Goal: Contribute content: Add original content to the website for others to see

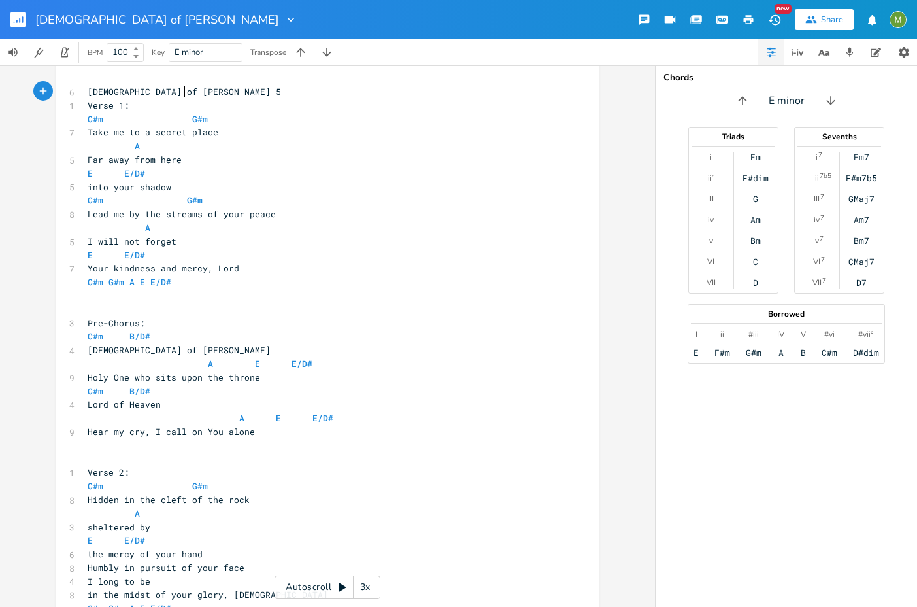
scroll to position [235, 0]
click at [339, 58] on button "Transpose Song Down" at bounding box center [327, 52] width 26 height 26
click at [339, 58] on button "button" at bounding box center [327, 52] width 26 height 26
click at [322, 49] on icon "button" at bounding box center [326, 52] width 13 height 13
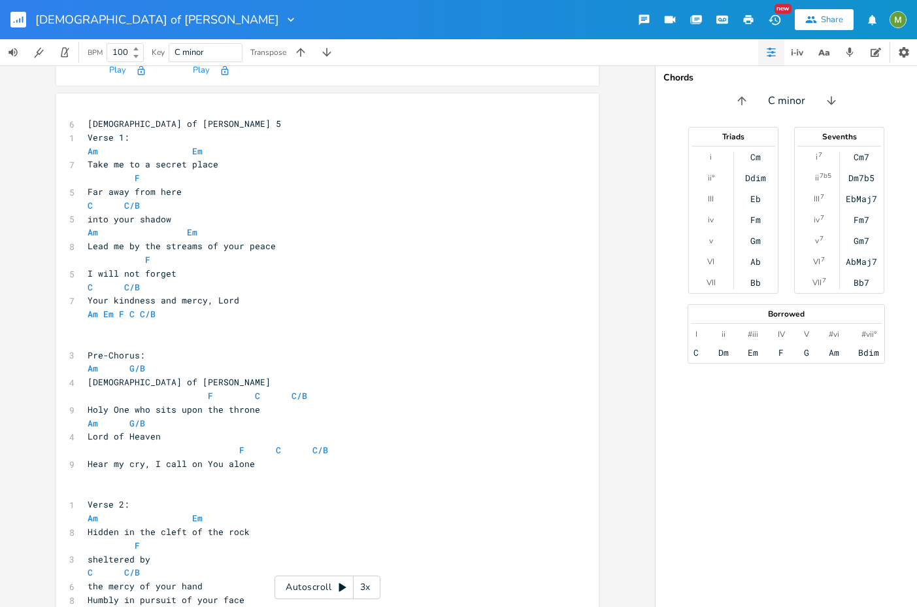
scroll to position [249, 0]
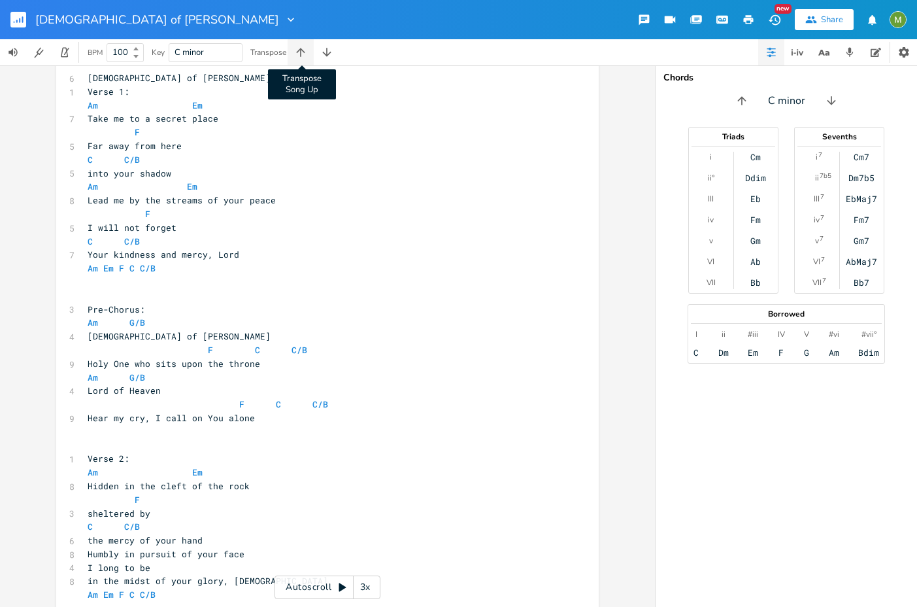
click at [309, 50] on button "Transpose Song Up" at bounding box center [301, 52] width 26 height 26
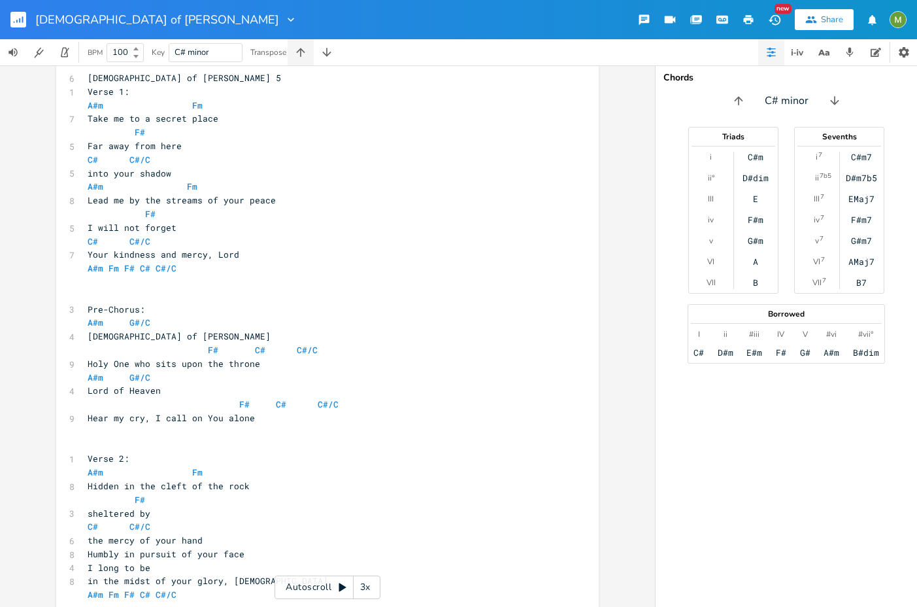
click at [309, 50] on button "button" at bounding box center [301, 52] width 26 height 26
click at [338, 54] on button "Transpose Song Down" at bounding box center [327, 52] width 26 height 26
click at [338, 54] on button "button" at bounding box center [327, 52] width 26 height 26
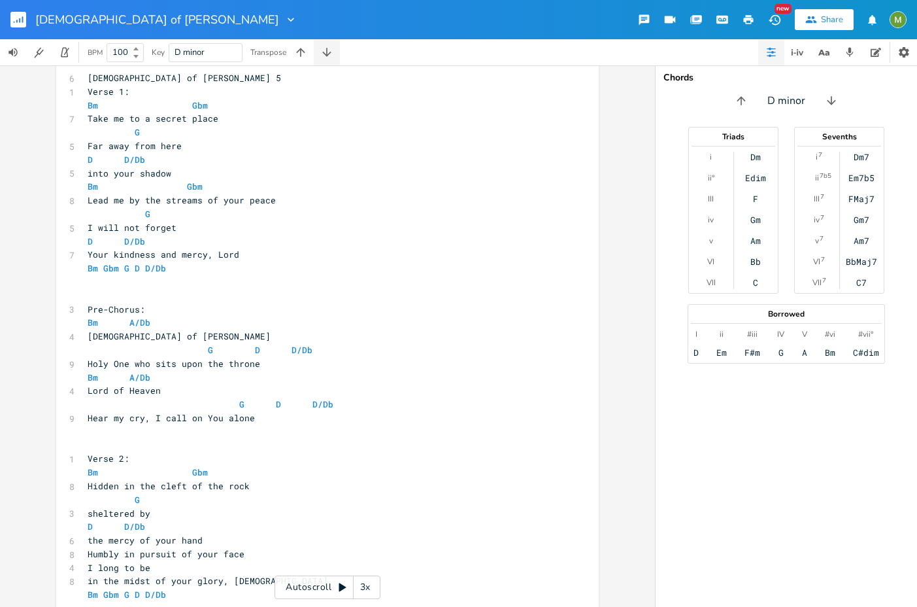
click at [340, 59] on button "button" at bounding box center [327, 52] width 26 height 26
click at [312, 54] on button "Transpose Song Up" at bounding box center [301, 52] width 26 height 26
click at [312, 54] on button "button" at bounding box center [301, 52] width 26 height 26
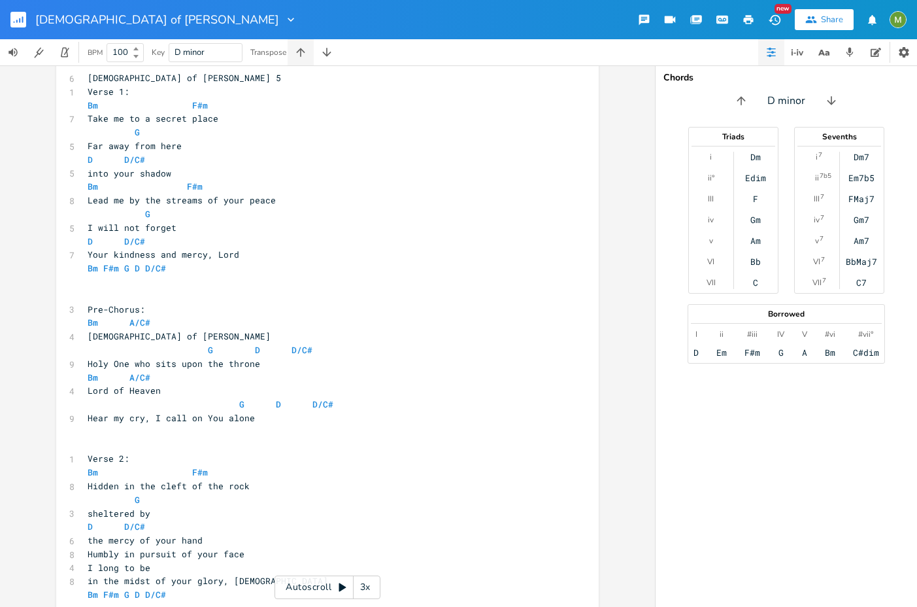
click at [314, 54] on button "button" at bounding box center [301, 52] width 26 height 26
click at [313, 54] on button "button" at bounding box center [301, 52] width 26 height 26
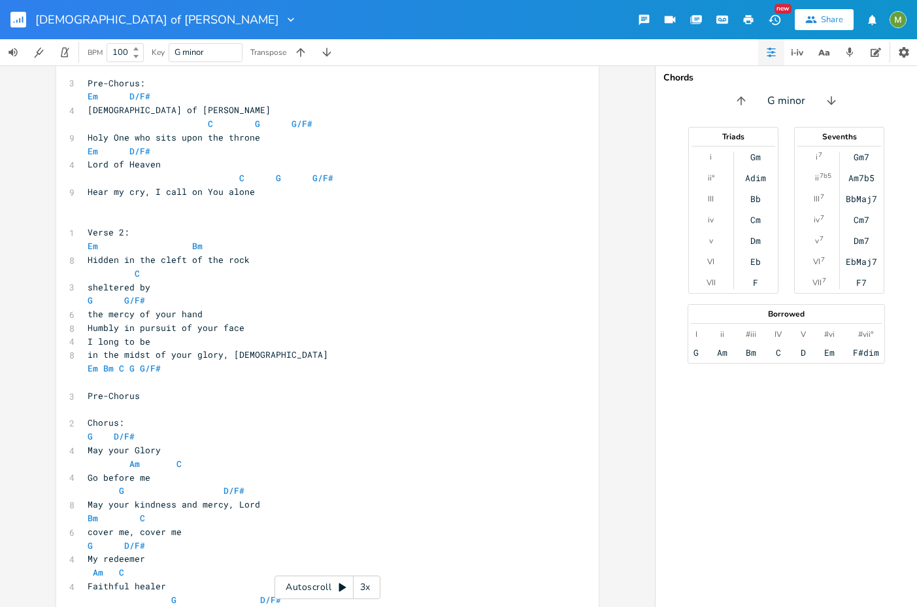
scroll to position [500, 0]
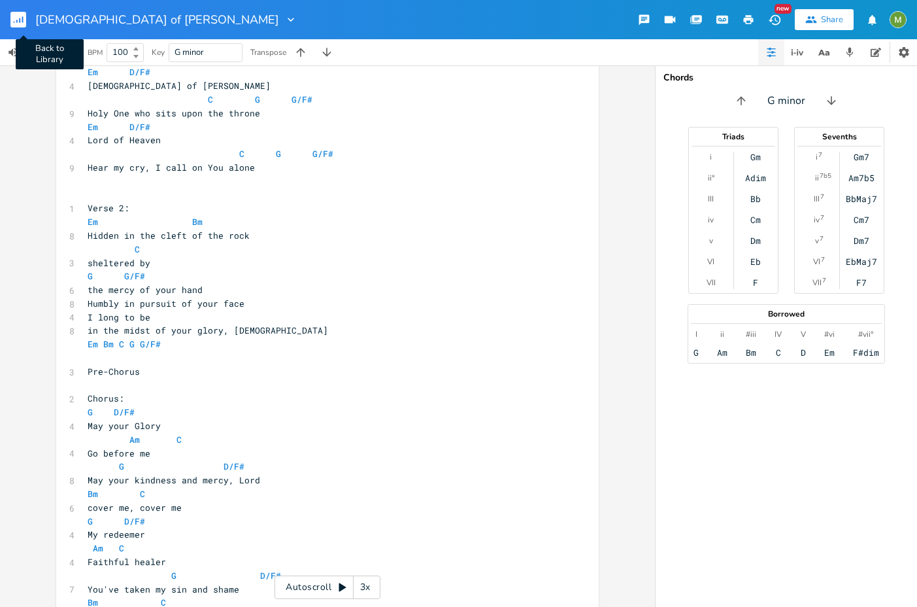
click at [23, 20] on rect "button" at bounding box center [18, 20] width 16 height 16
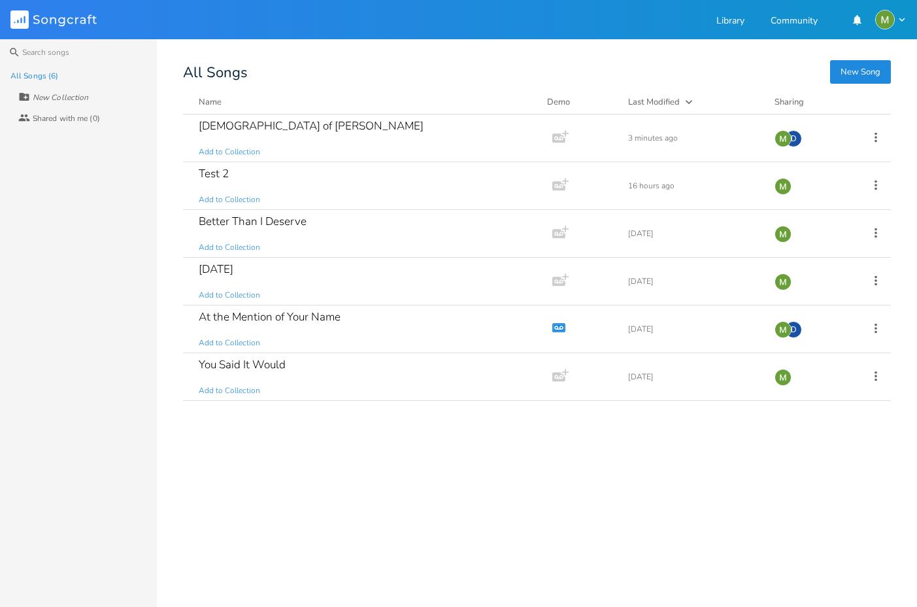
click at [399, 460] on div "[DEMOGRAPHIC_DATA] of [PERSON_NAME] Add to Collection Add Demo 3 minutes ago D …" at bounding box center [537, 355] width 708 height 482
click at [273, 318] on div "At the Mention of Your Name" at bounding box center [270, 316] width 142 height 11
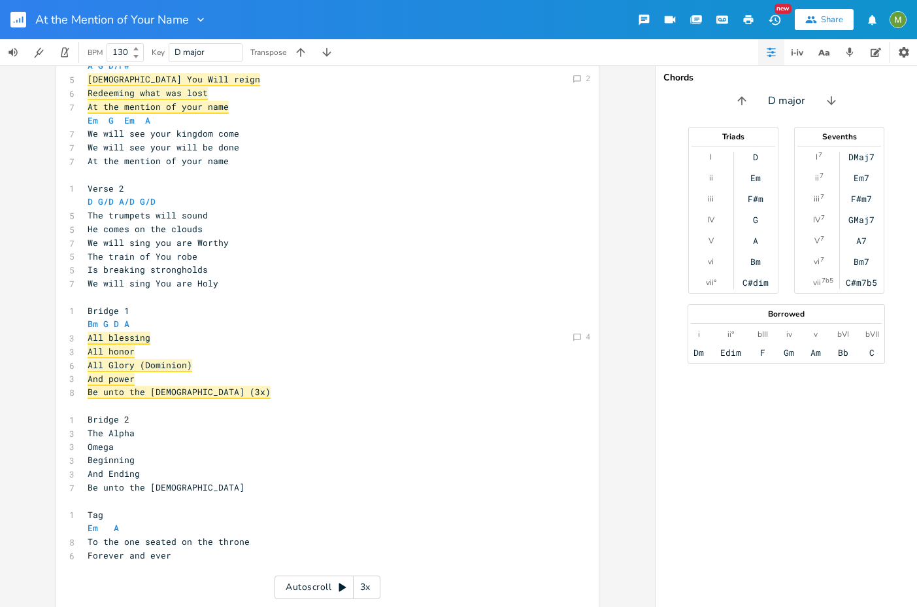
scroll to position [542, 0]
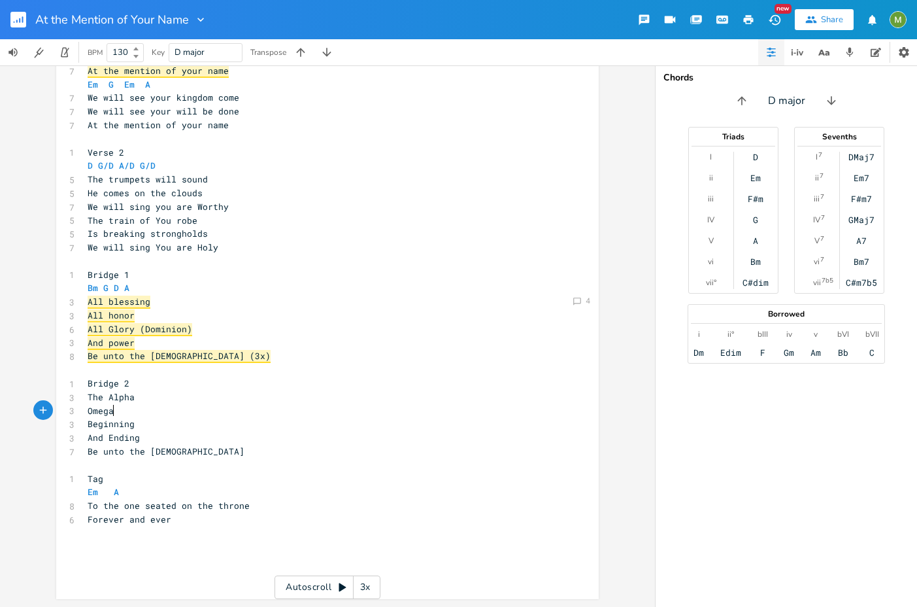
click at [114, 413] on pre "Omega" at bounding box center [321, 411] width 472 height 14
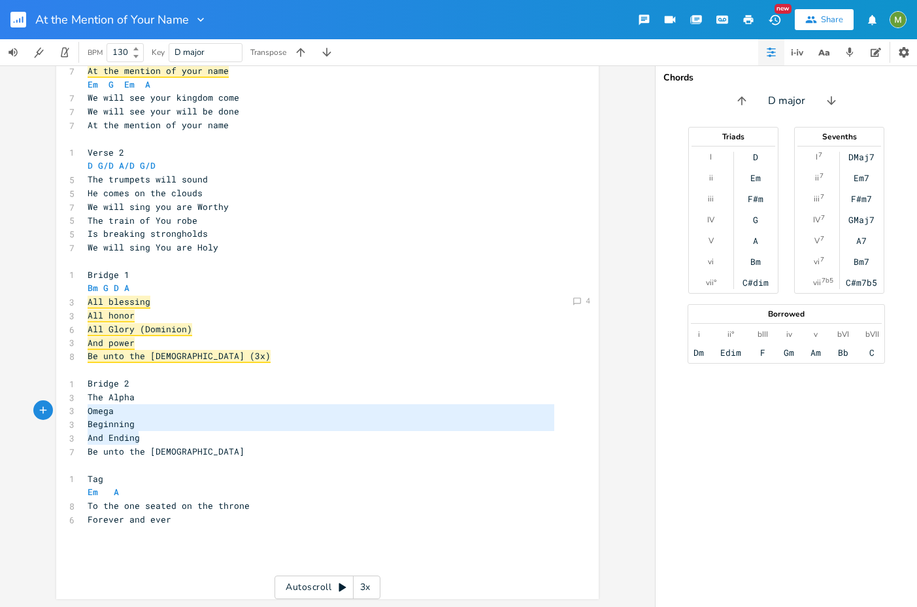
type textarea "The Alpha Omega Beginning And Ending"
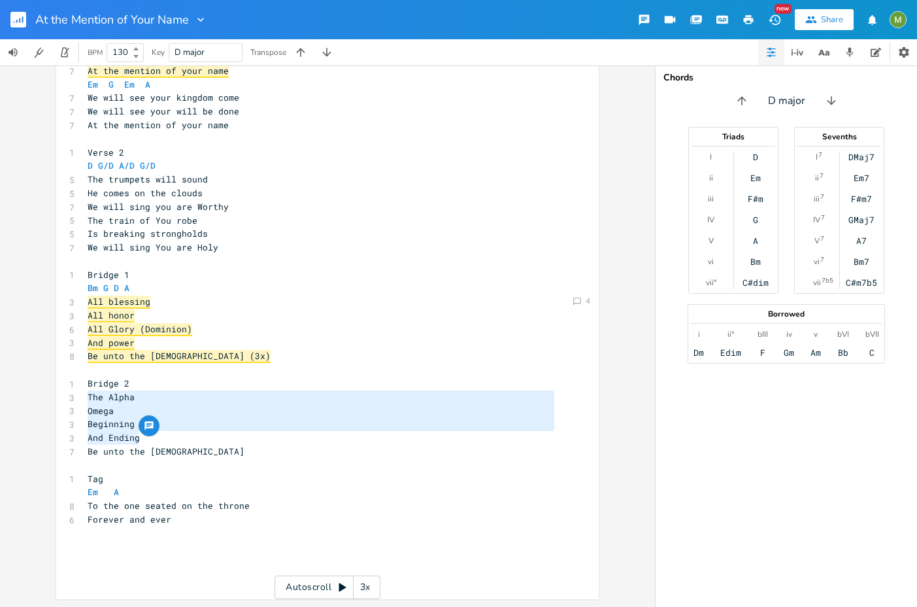
drag, startPoint x: 160, startPoint y: 443, endPoint x: 76, endPoint y: 399, distance: 93.9
click at [76, 399] on div "The Alpha Omega Beginning And Ending x ​ 1 Verse 1 D G/D A/D G/D 6 The kingdom …" at bounding box center [327, 177] width 543 height 844
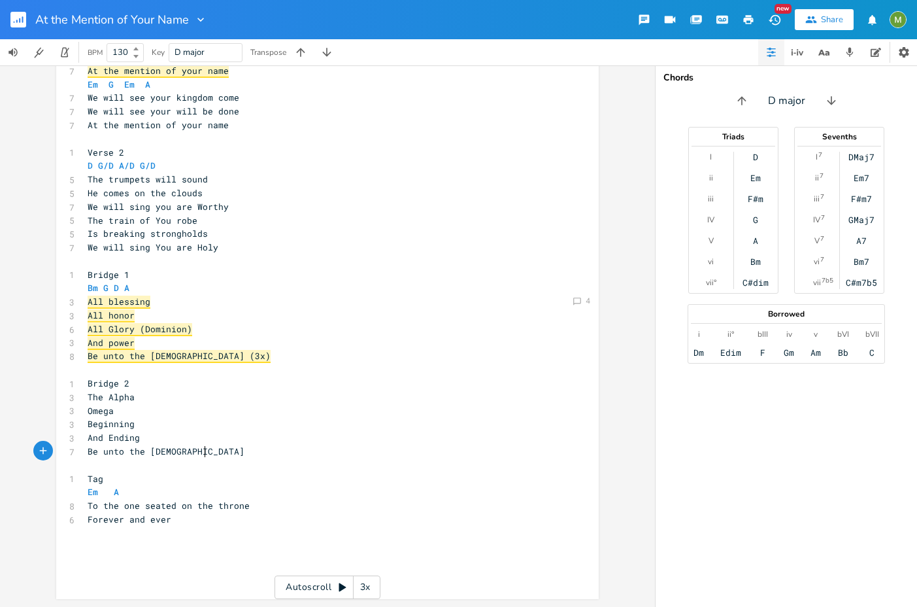
click at [326, 456] on pre "Be unto the [DEMOGRAPHIC_DATA]" at bounding box center [321, 452] width 472 height 14
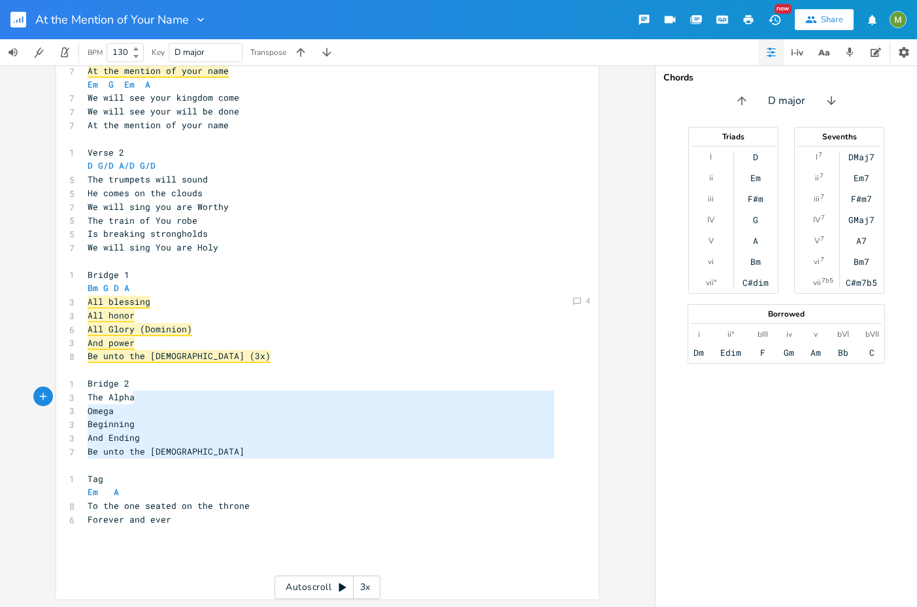
type textarea "essing All honor All Glory (Dominion) And power Be unto the [DEMOGRAPHIC_DATA] …"
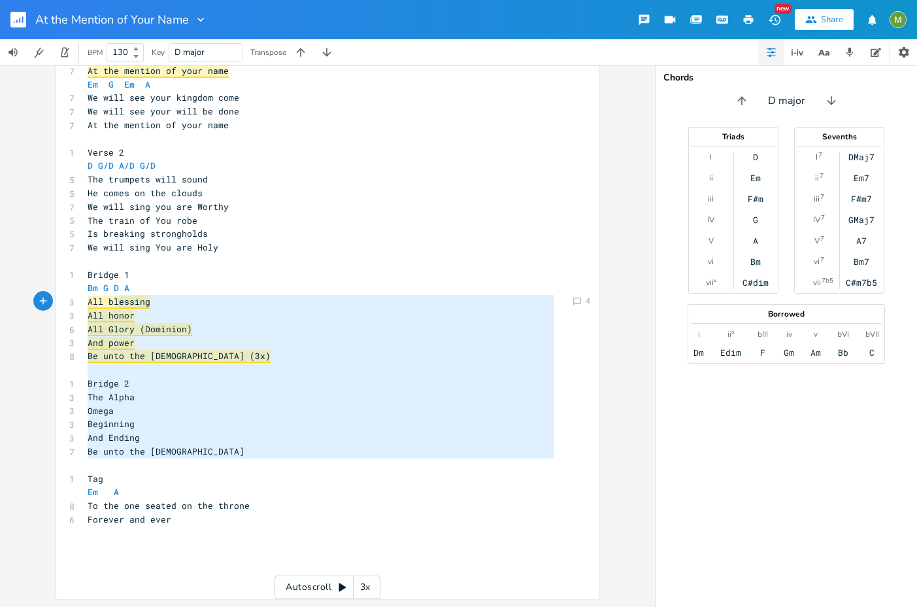
drag, startPoint x: 277, startPoint y: 462, endPoint x: 113, endPoint y: 308, distance: 225.3
click at [113, 308] on div "​ 1 Verse 1 D G/D A/D G/D 6 The kingdom is coming 5 From heaven to earth 6 We w…" at bounding box center [321, 179] width 472 height 802
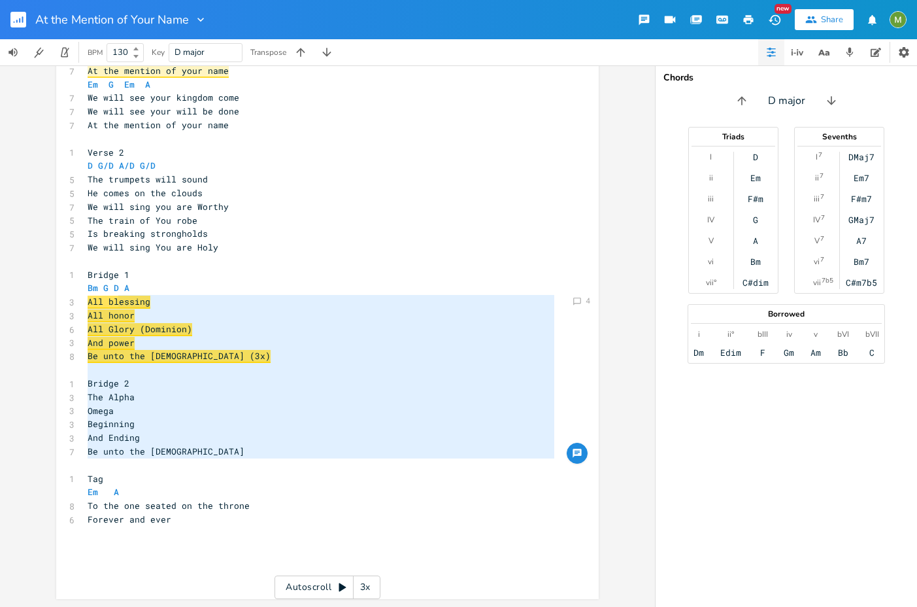
click at [372, 415] on pre "Omega" at bounding box center [321, 411] width 472 height 14
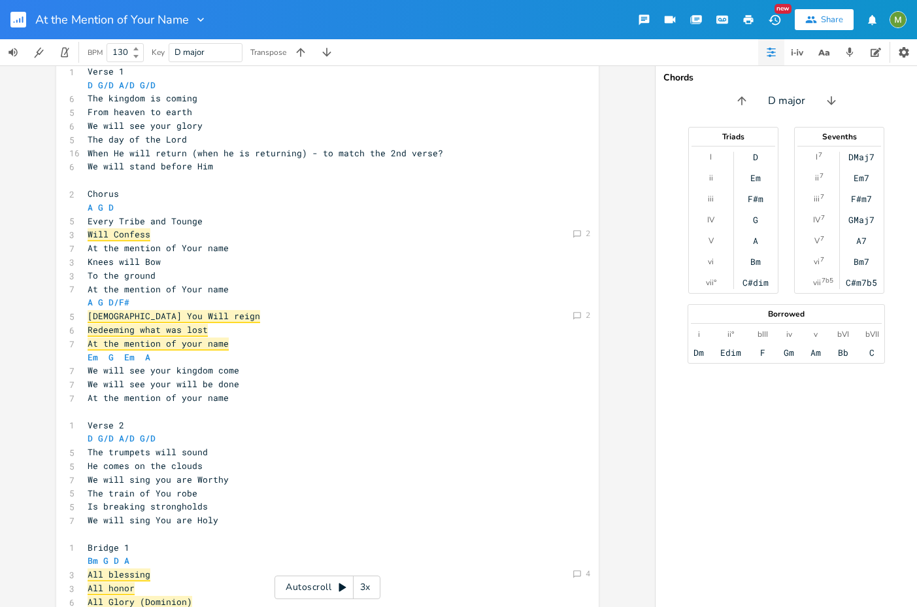
scroll to position [385, 0]
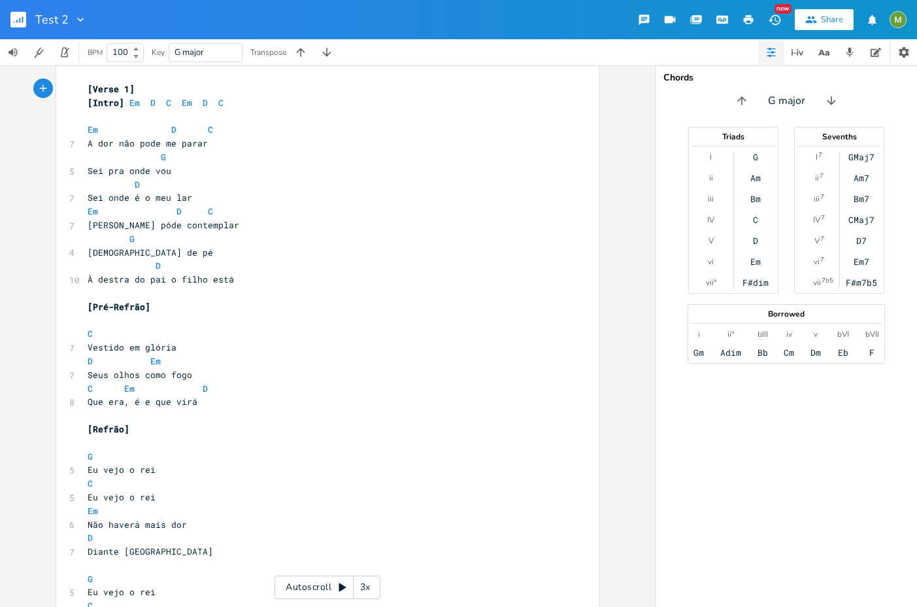
scroll to position [133, 0]
